Goal: Task Accomplishment & Management: Use online tool/utility

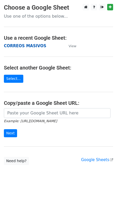
click at [34, 45] on strong "CORREOS MASIVOS" at bounding box center [25, 45] width 42 height 5
click at [21, 45] on strong "CORREOS MASIVOS" at bounding box center [25, 45] width 42 height 5
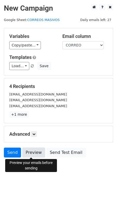
click at [34, 152] on link "Preview" at bounding box center [33, 152] width 23 height 10
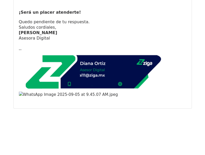
scroll to position [1034, 0]
